Goal: Information Seeking & Learning: Learn about a topic

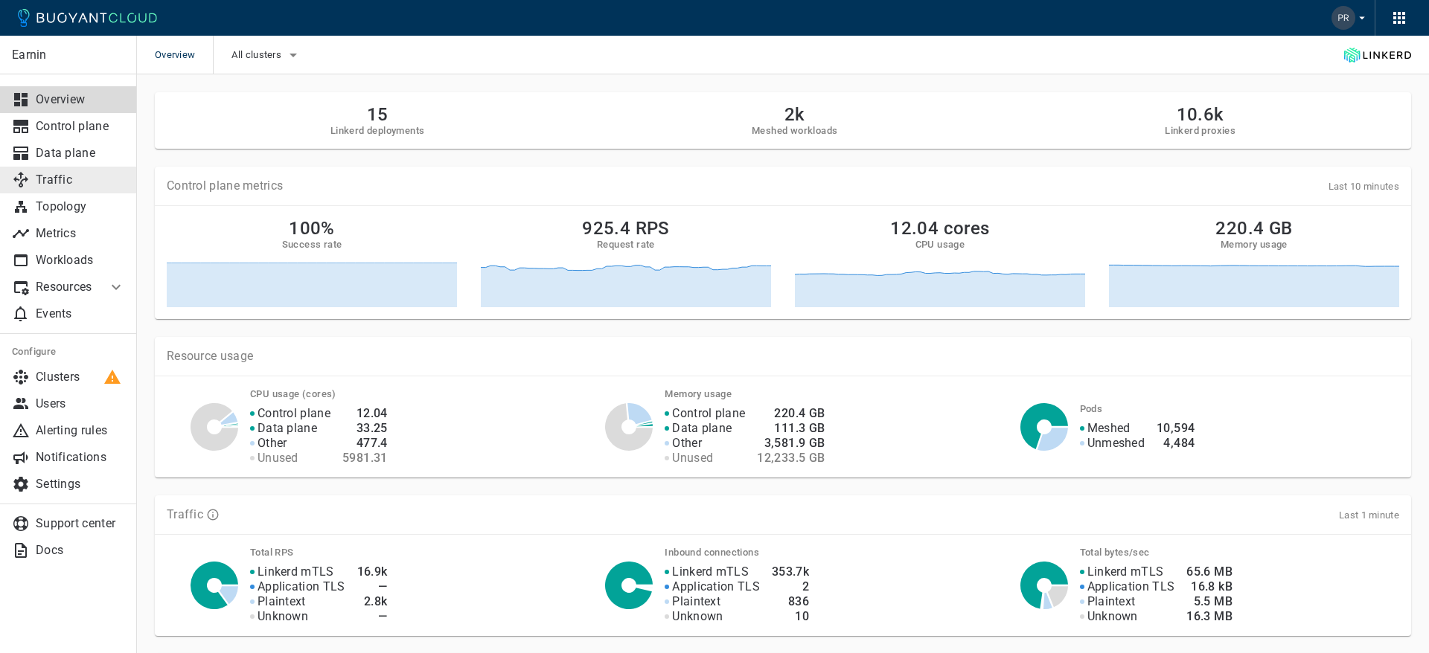
click at [44, 181] on p "Traffic" at bounding box center [80, 180] width 89 height 15
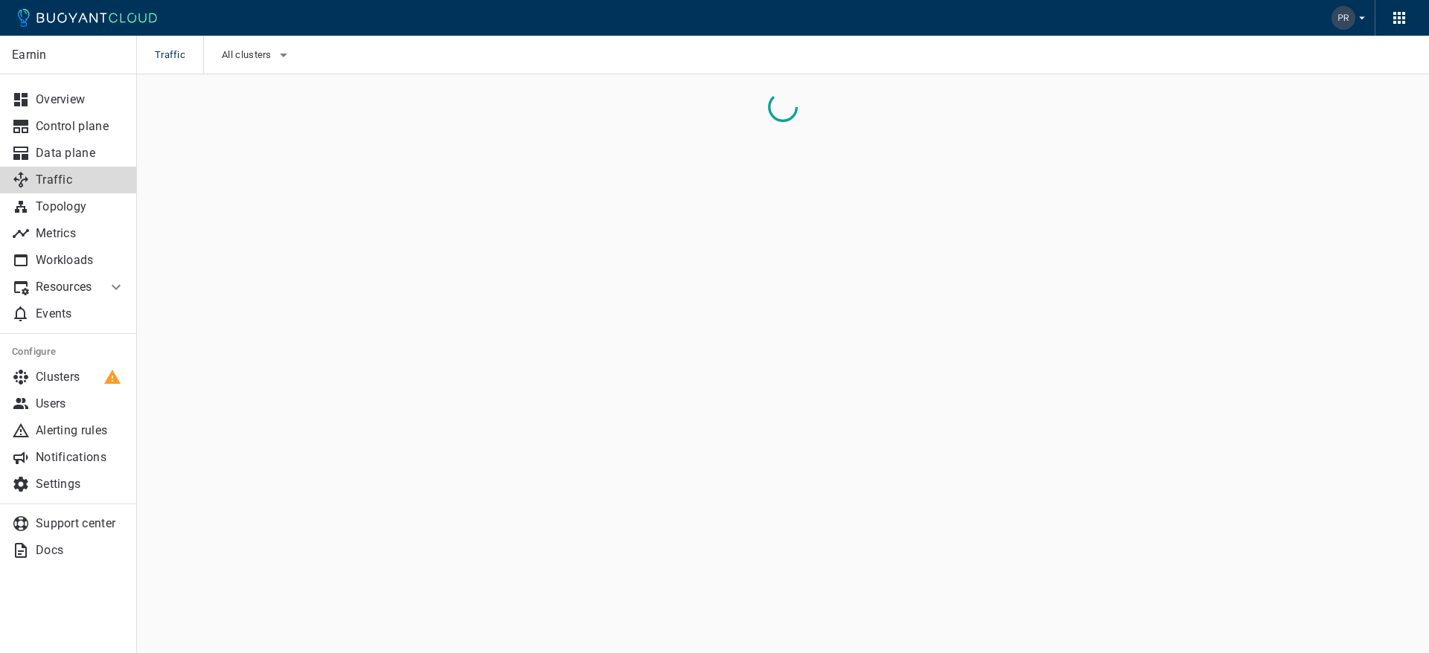
click at [89, 284] on p "Resources" at bounding box center [66, 287] width 60 height 15
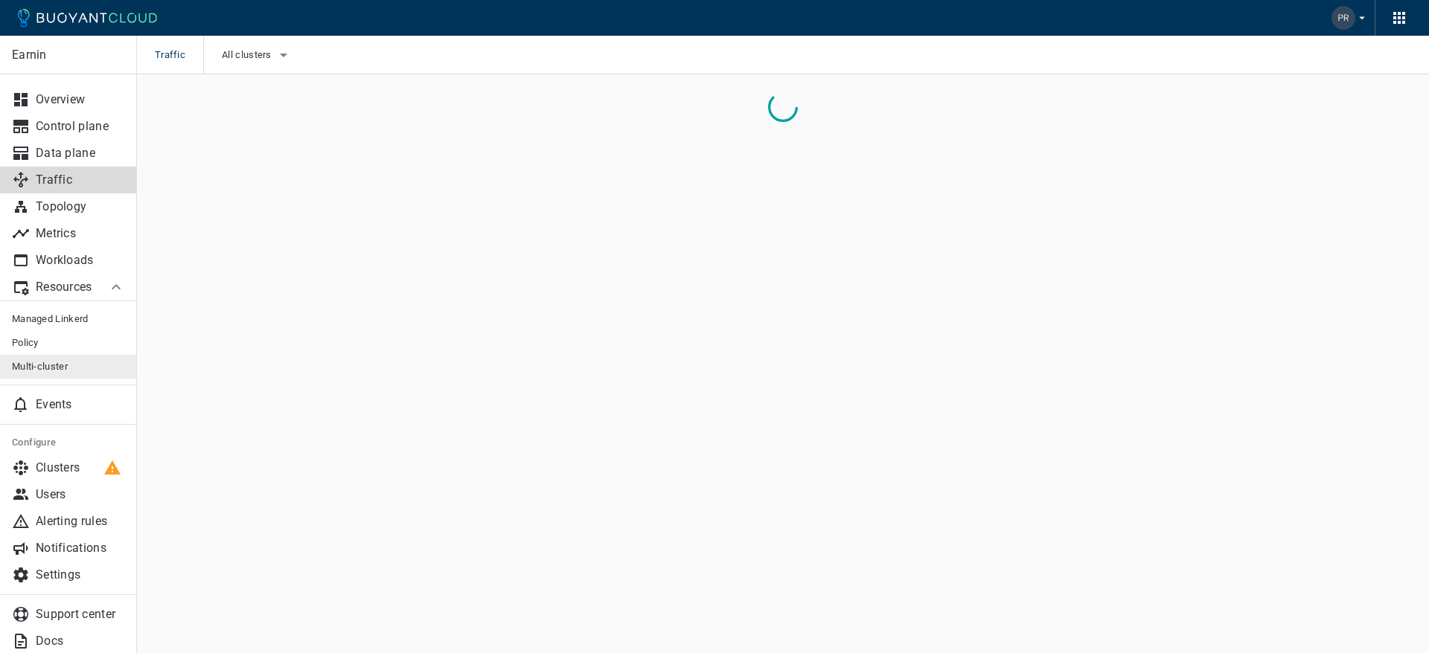
scroll to position [13, 0]
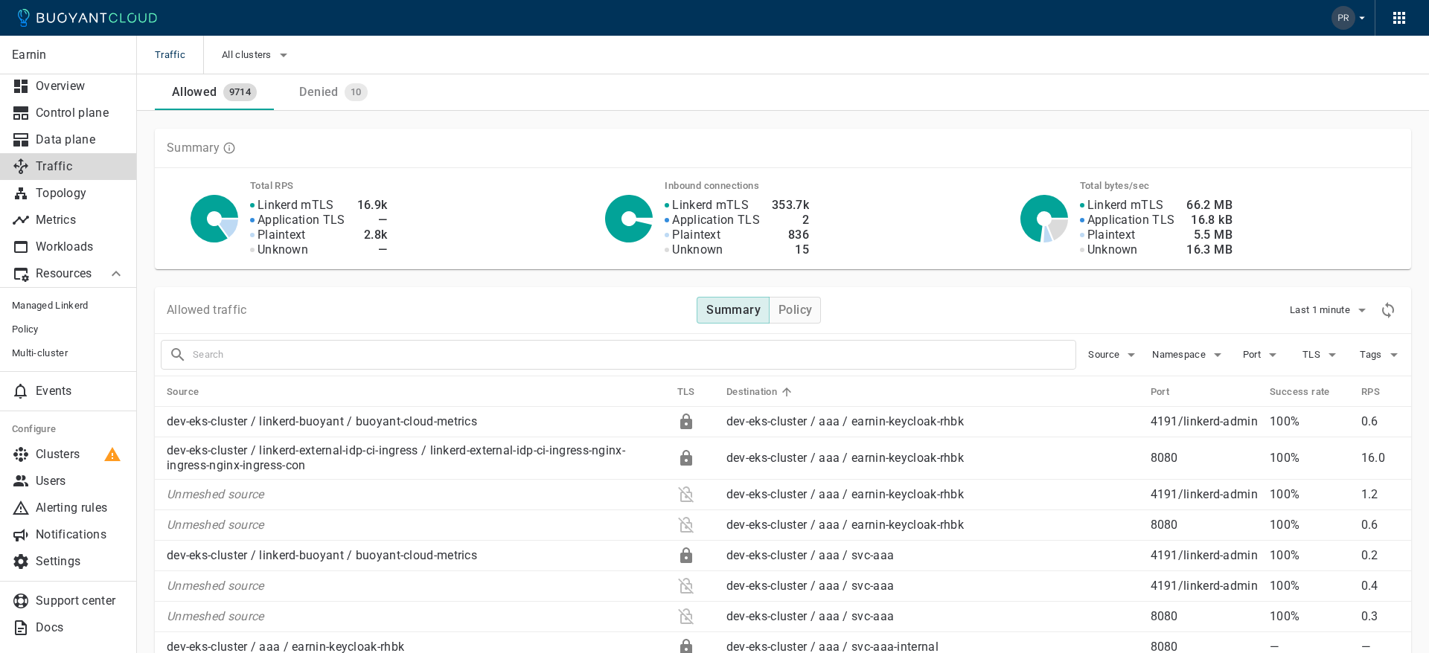
click at [284, 354] on input "text" at bounding box center [634, 355] width 883 height 21
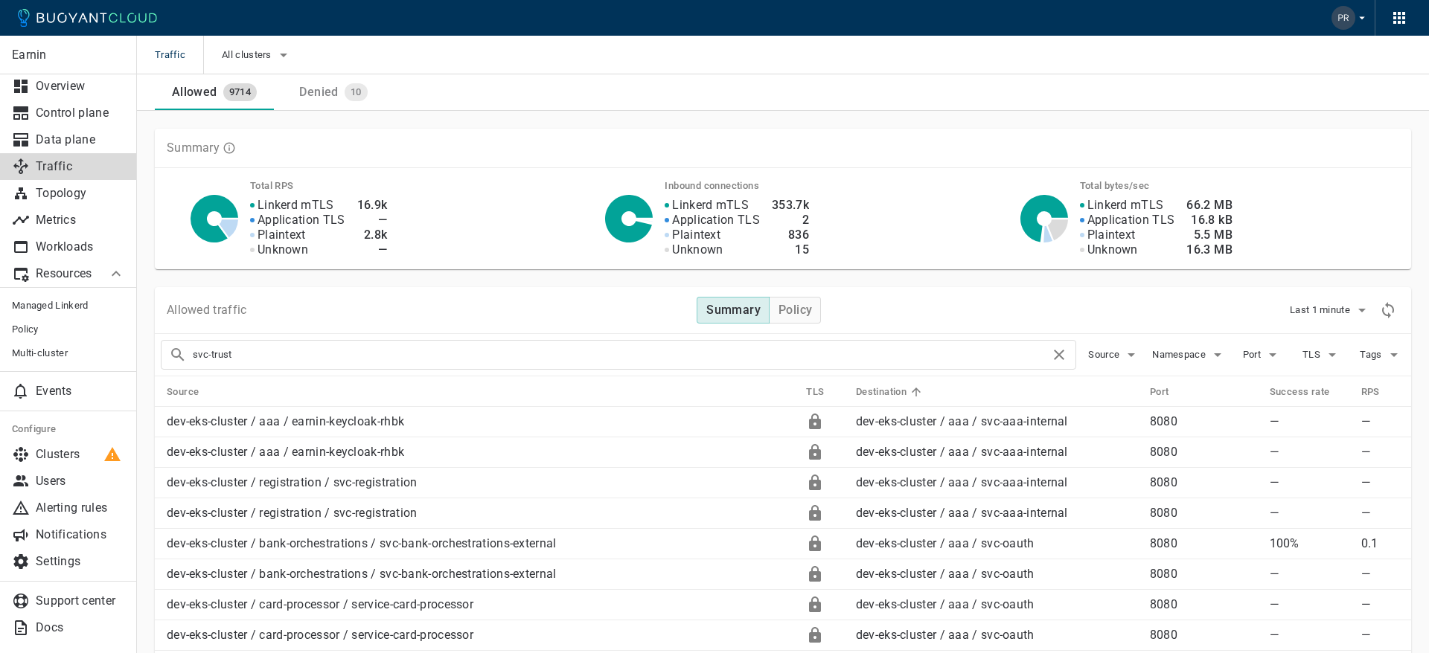
drag, startPoint x: 255, startPoint y: 351, endPoint x: 141, endPoint y: 342, distance: 114.9
type input "trust"
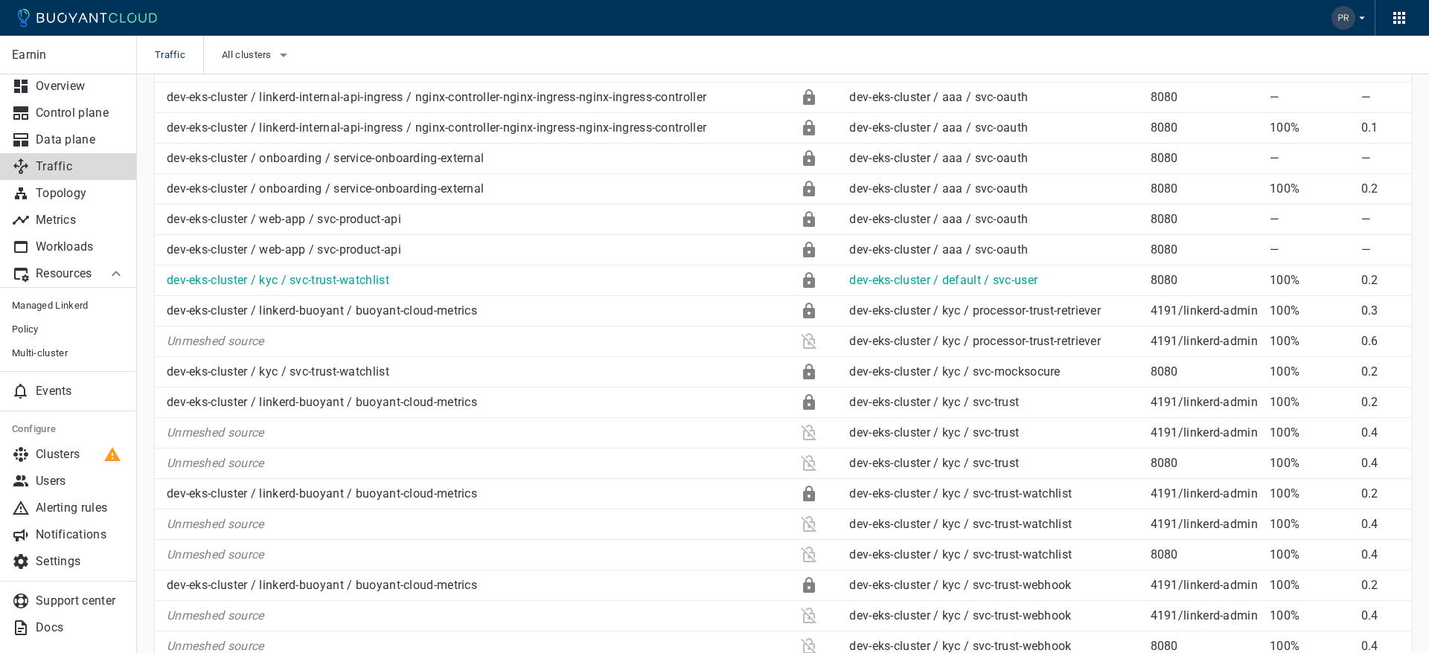
scroll to position [1239, 0]
click at [353, 279] on link "dev-eks-cluster / kyc / svc-trust-watchlist" at bounding box center [278, 281] width 222 height 14
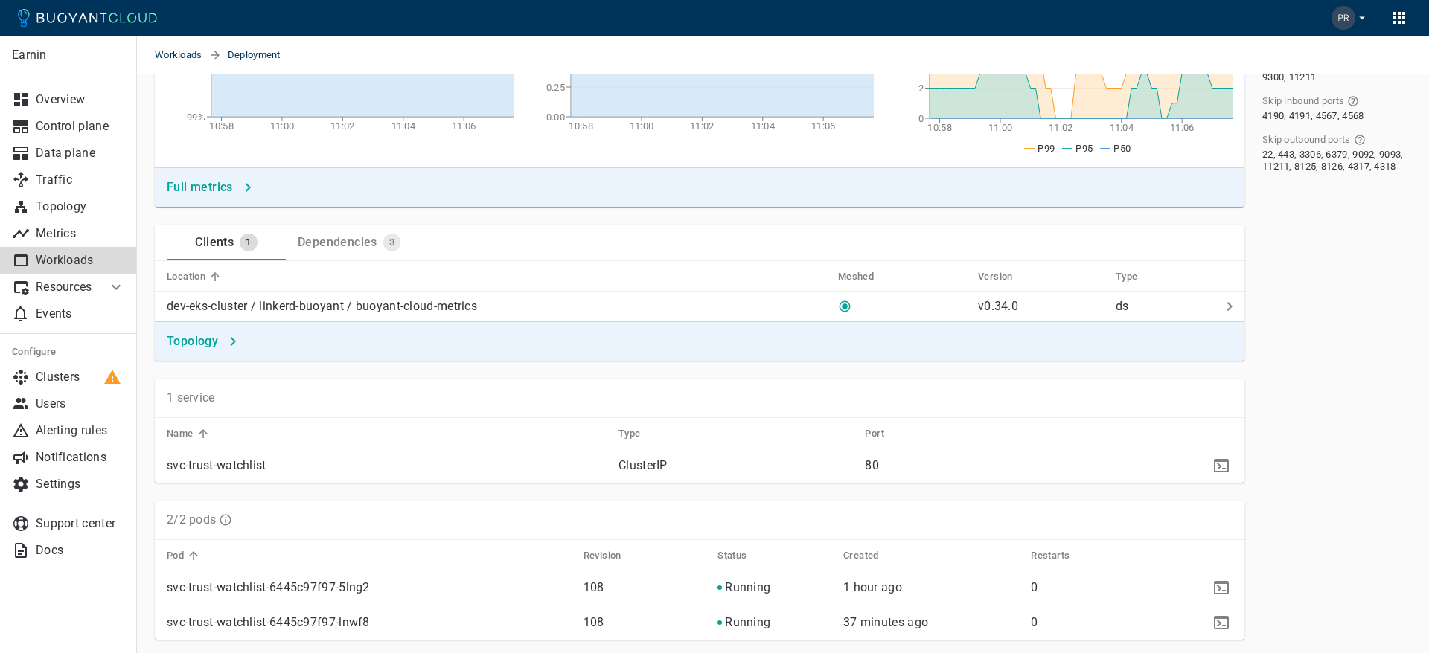
scroll to position [341, 0]
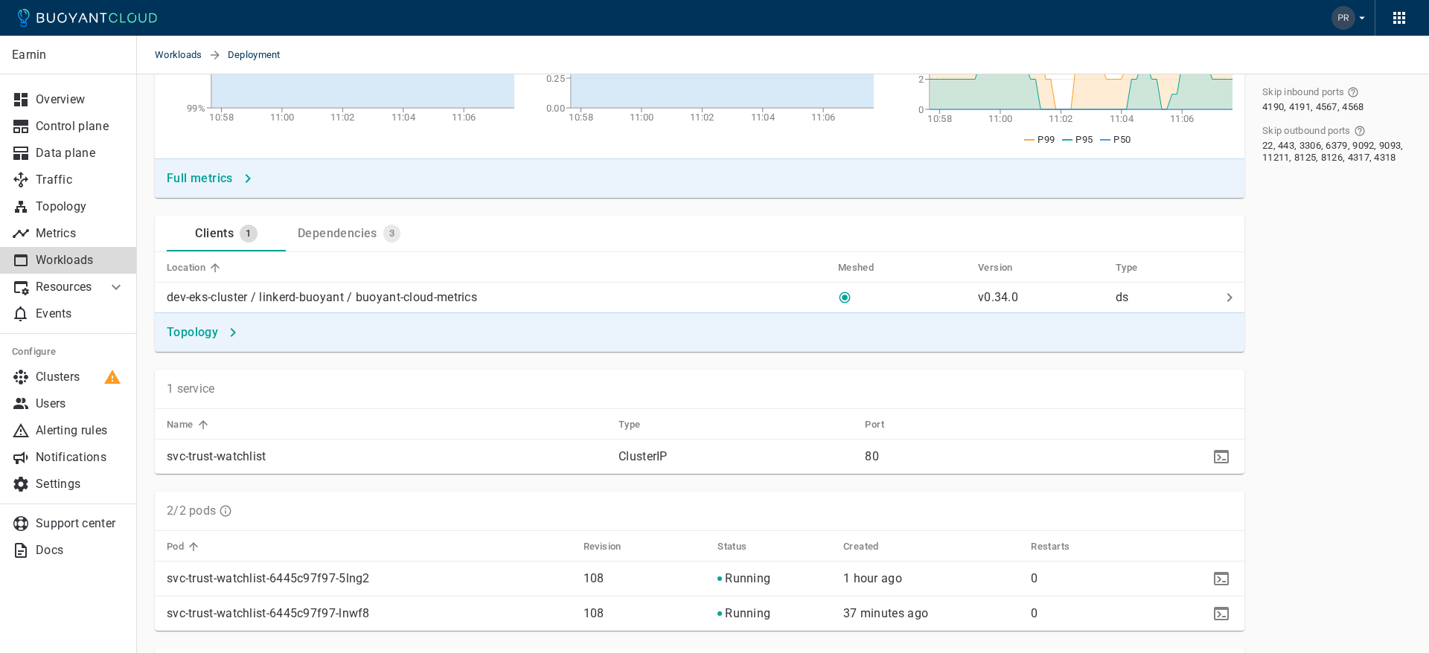
click at [83, 288] on p "Resources" at bounding box center [66, 287] width 60 height 15
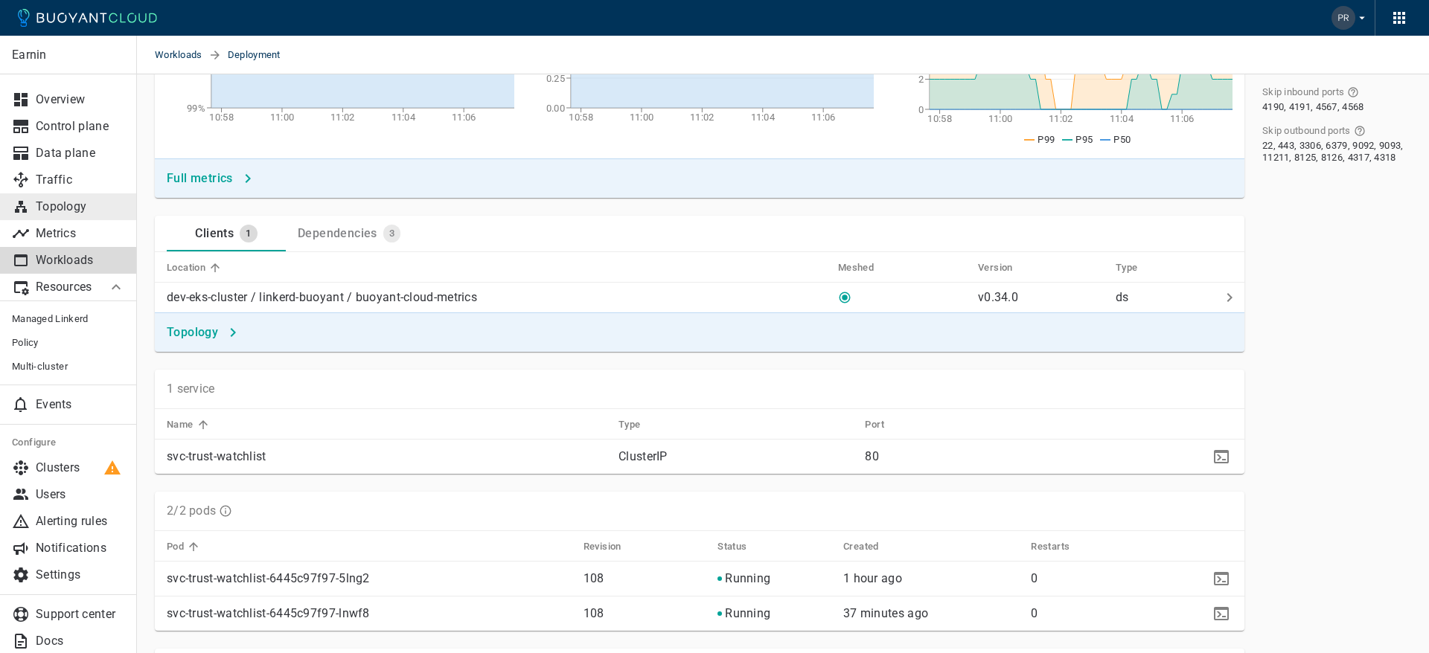
click at [77, 202] on p "Topology" at bounding box center [80, 206] width 89 height 15
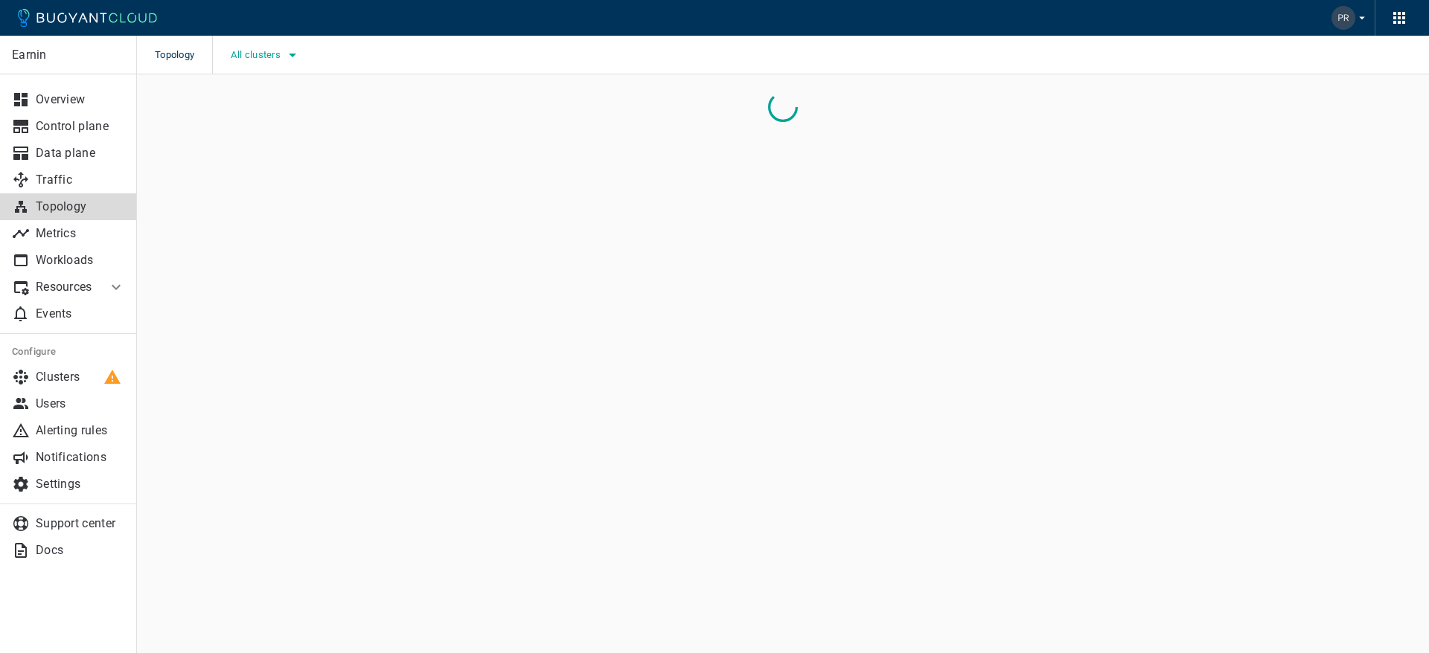
click at [299, 54] on icon "button" at bounding box center [293, 55] width 18 height 18
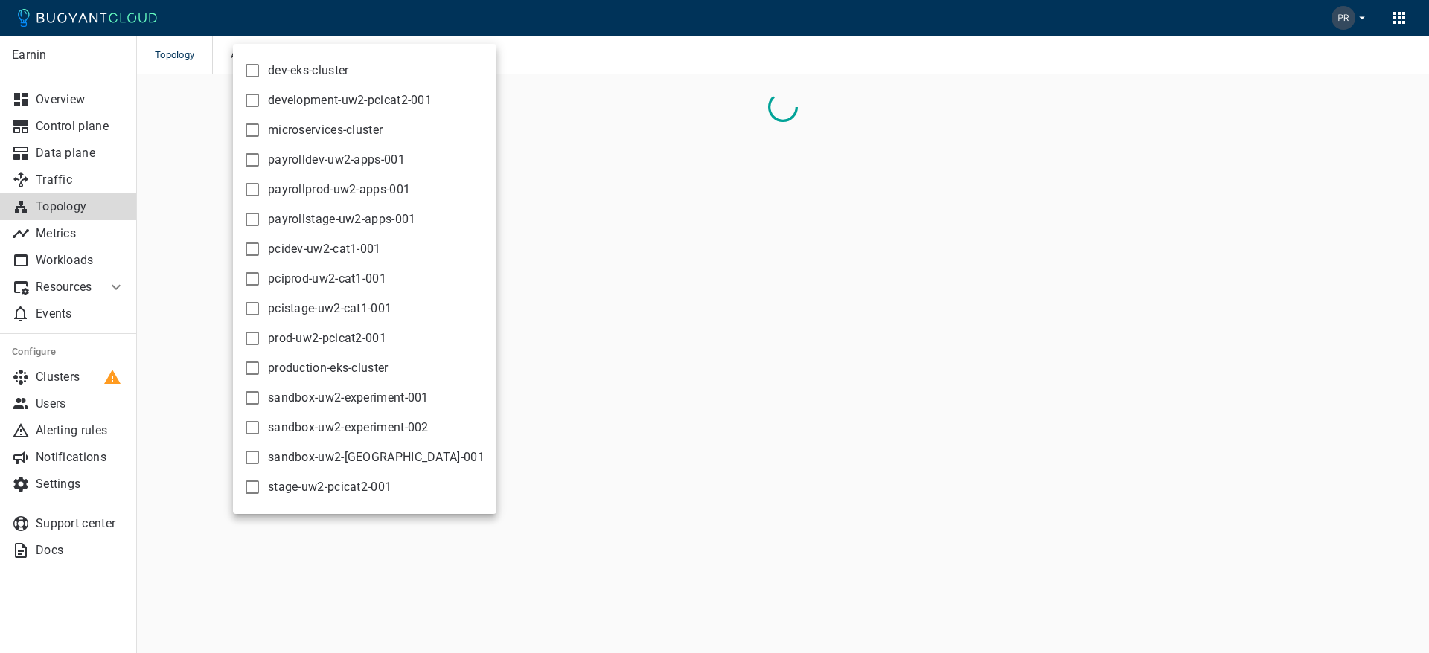
click at [332, 68] on span "dev-eks-cluster" at bounding box center [308, 70] width 81 height 15
click at [261, 68] on input "dev-eks-cluster" at bounding box center [252, 71] width 18 height 18
checkbox input "true"
click at [674, 249] on div at bounding box center [714, 326] width 1429 height 653
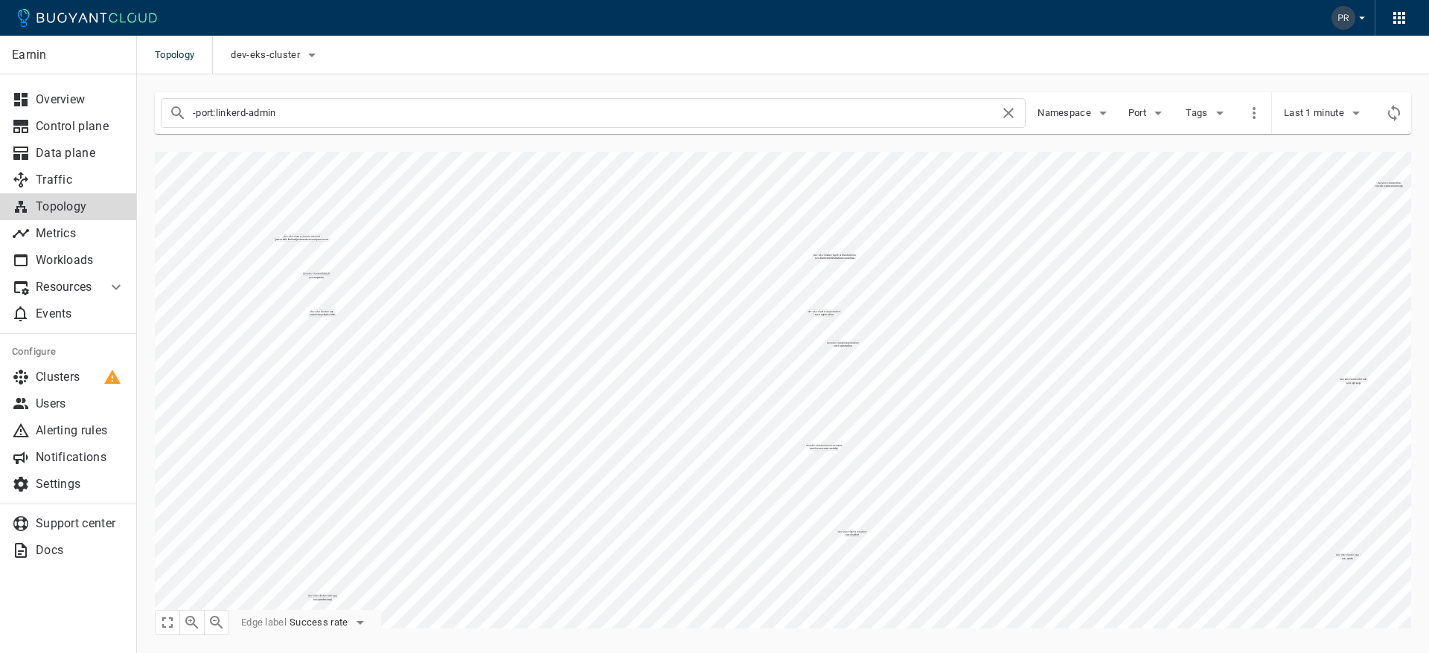
click at [451, 114] on input "-port:linkerd-admin" at bounding box center [596, 113] width 807 height 21
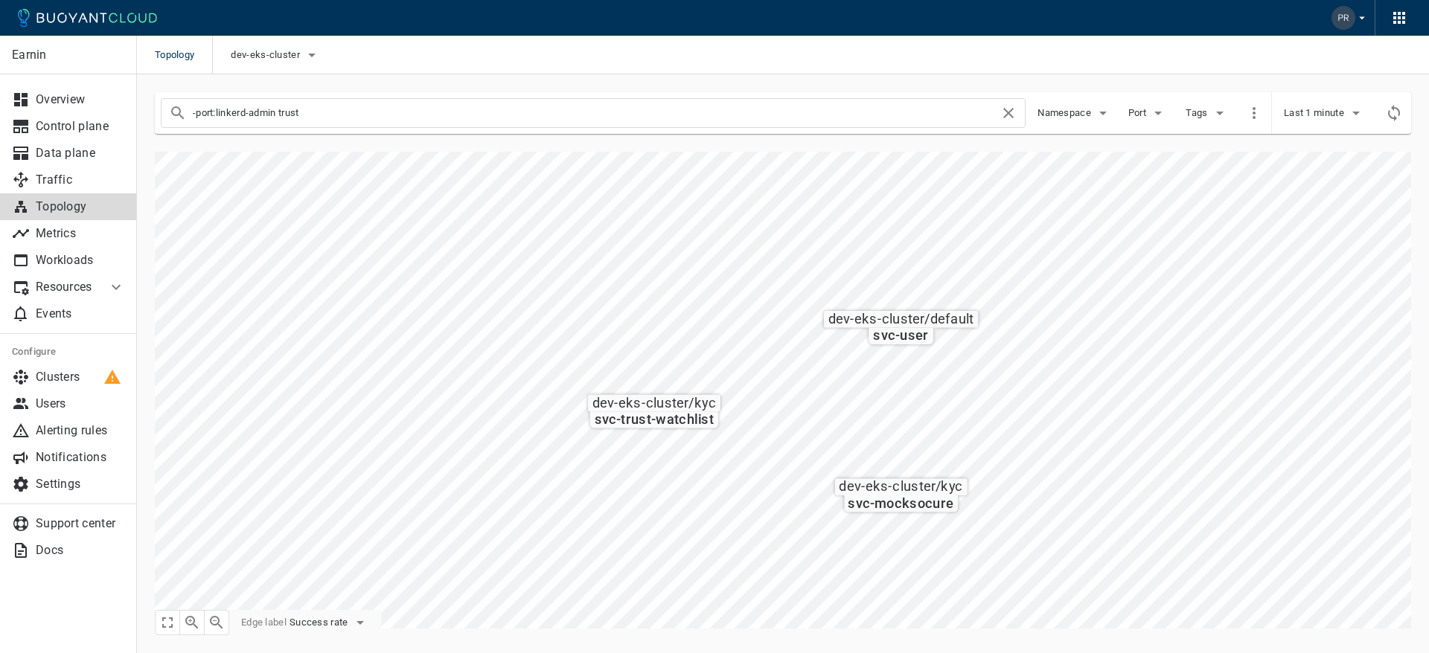
click at [291, 112] on input "-port:linkerd-admin trust" at bounding box center [596, 113] width 807 height 21
type input "-port:linkerd-admin service-cashout"
